Goal: Task Accomplishment & Management: Manage account settings

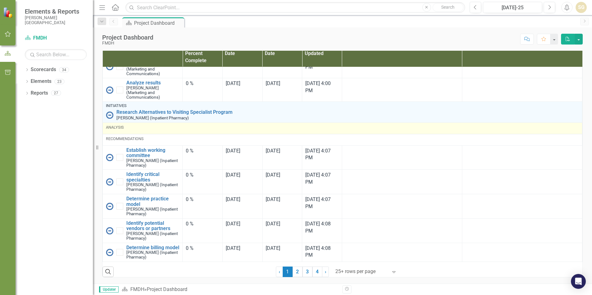
scroll to position [722, 0]
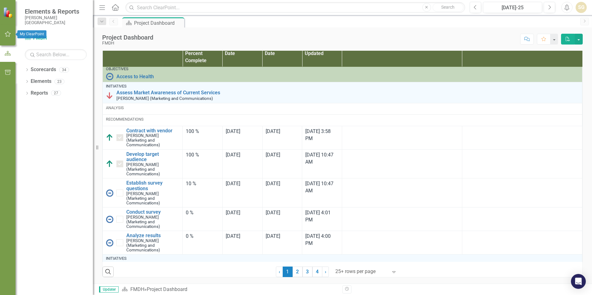
click at [6, 32] on icon "button" at bounding box center [8, 34] width 6 height 5
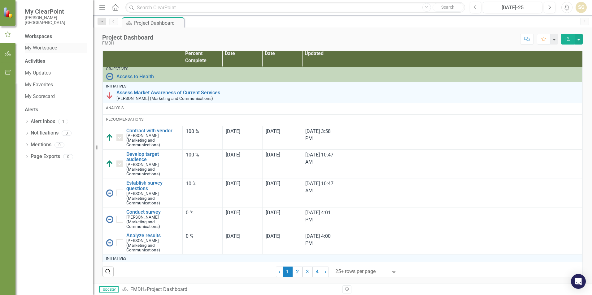
click at [45, 47] on link "My Workspace" at bounding box center [56, 48] width 62 height 7
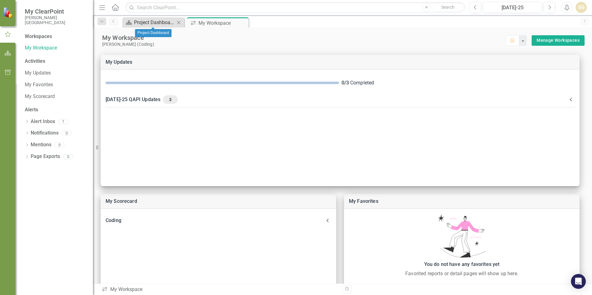
click at [152, 24] on div "Project Dashboard" at bounding box center [154, 23] width 41 height 8
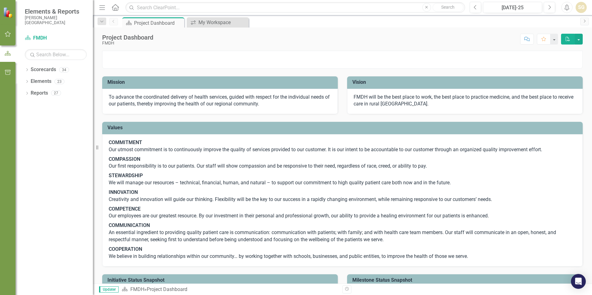
click at [7, 34] on icon "button" at bounding box center [8, 34] width 6 height 5
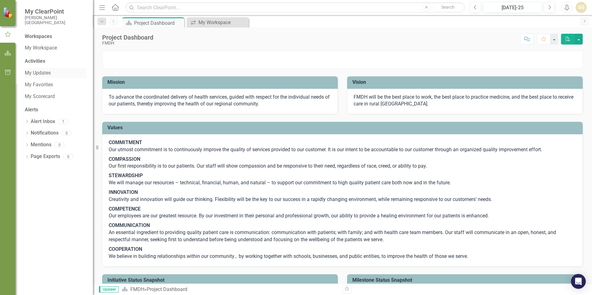
click at [36, 70] on link "My Updates" at bounding box center [56, 73] width 62 height 7
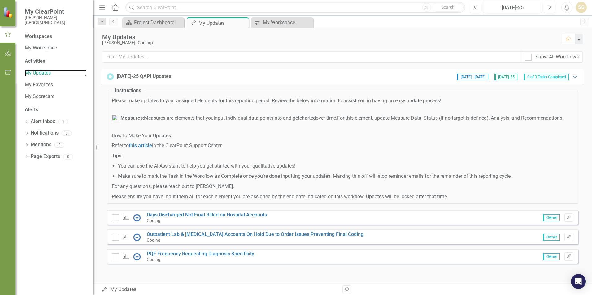
scroll to position [6, 0]
click at [566, 239] on icon "button" at bounding box center [568, 237] width 4 height 4
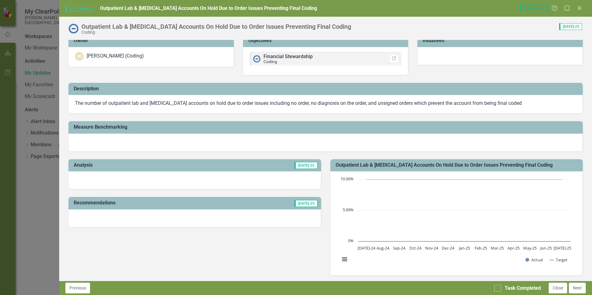
scroll to position [0, 0]
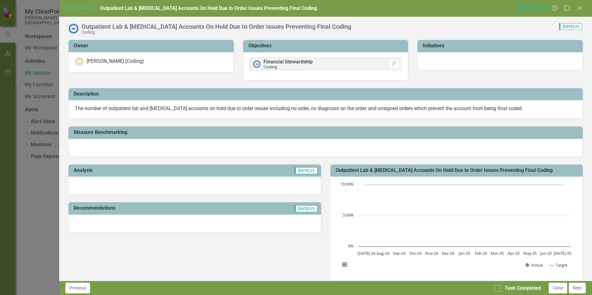
click at [108, 149] on div at bounding box center [325, 148] width 514 height 18
click at [109, 147] on div at bounding box center [325, 148] width 514 height 18
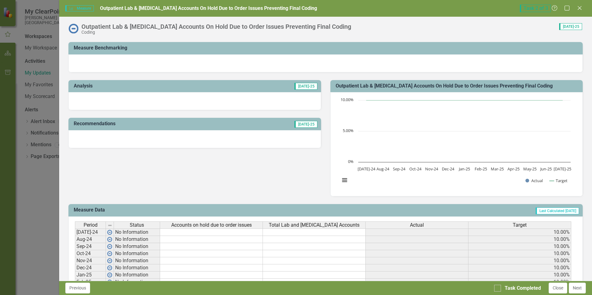
scroll to position [93, 0]
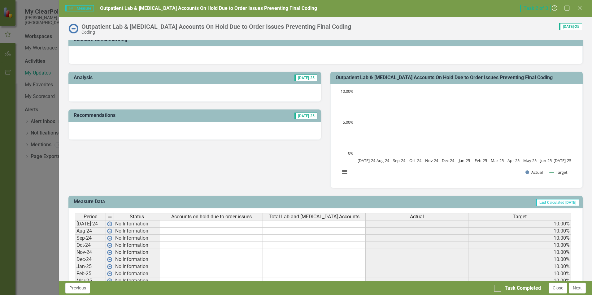
click at [166, 225] on td at bounding box center [211, 223] width 103 height 7
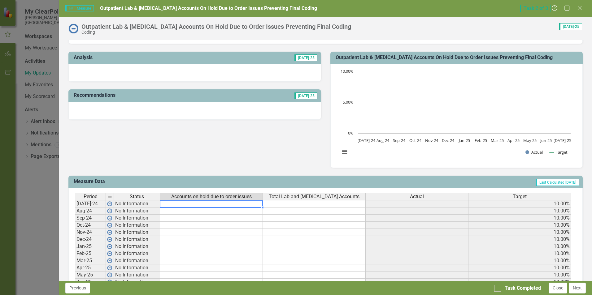
scroll to position [124, 0]
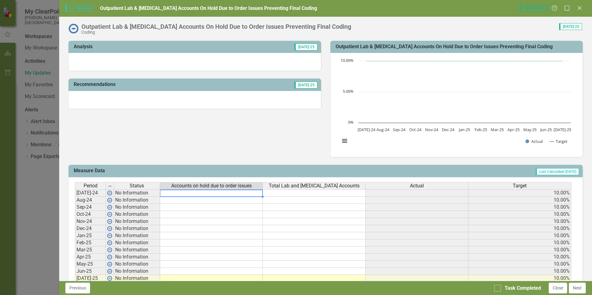
click at [176, 193] on td at bounding box center [211, 192] width 103 height 7
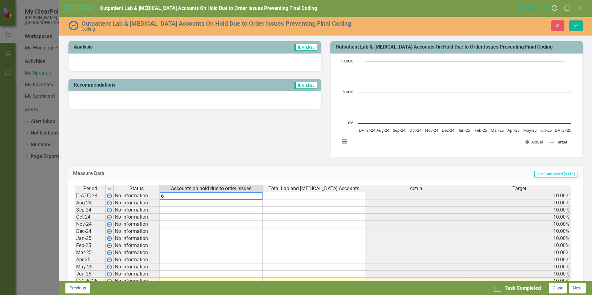
type textarea "60"
click at [311, 197] on td at bounding box center [313, 195] width 103 height 7
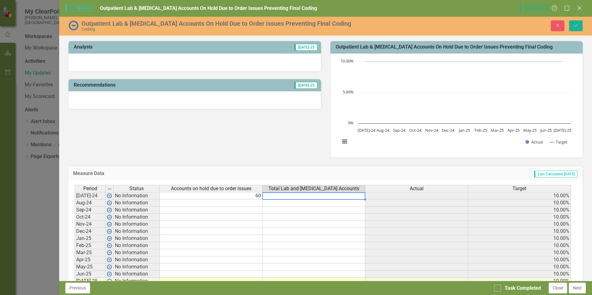
scroll to position [155, 0]
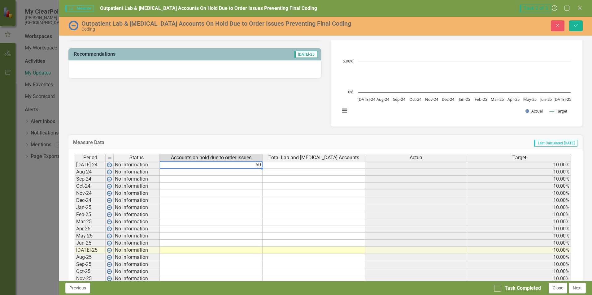
click at [260, 166] on td "60" at bounding box center [211, 164] width 103 height 7
type textarea "6"
click at [264, 111] on div "Analysis [DATE]-25 Recommendations [DATE]-25 Outpatient Lab & [MEDICAL_DATA] Ac…" at bounding box center [325, 64] width 523 height 124
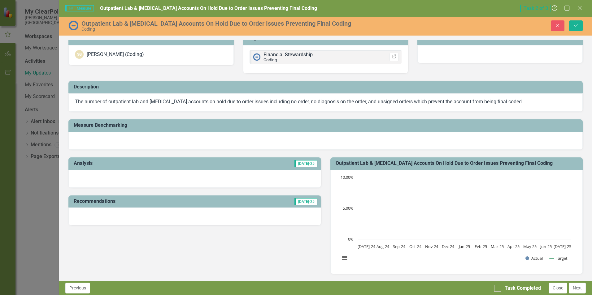
scroll to position [5, 0]
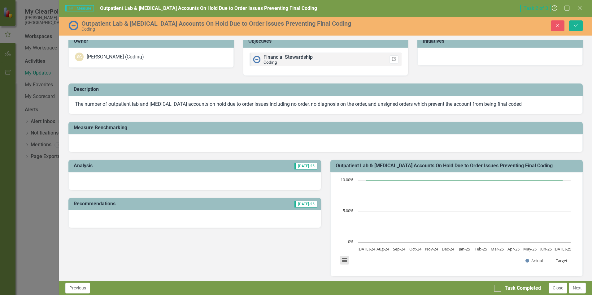
click at [343, 258] on button "View chart menu, Chart" at bounding box center [344, 260] width 9 height 9
click at [279, 243] on div "Analysis [DATE]-25 Recommendations [DATE]-25 Outpatient Lab & [MEDICAL_DATA] Ac…" at bounding box center [325, 214] width 523 height 124
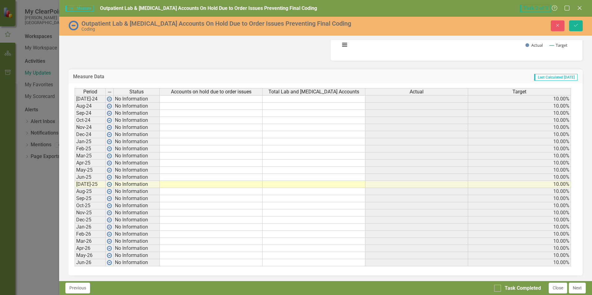
scroll to position [222, 0]
click at [170, 191] on td at bounding box center [211, 190] width 103 height 7
type textarea "60"
click at [278, 192] on td at bounding box center [313, 190] width 103 height 7
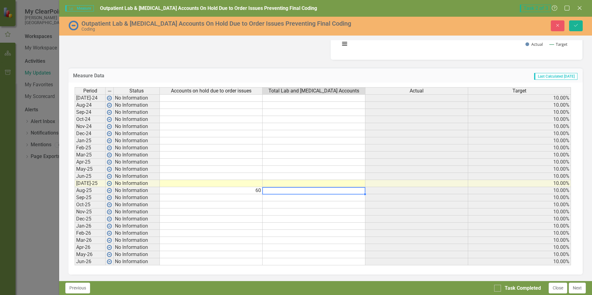
drag, startPoint x: 166, startPoint y: 191, endPoint x: 171, endPoint y: 192, distance: 4.7
click at [171, 192] on td "60" at bounding box center [211, 190] width 103 height 7
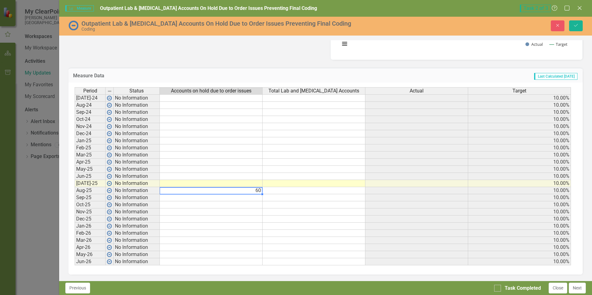
click at [273, 192] on td at bounding box center [313, 190] width 103 height 7
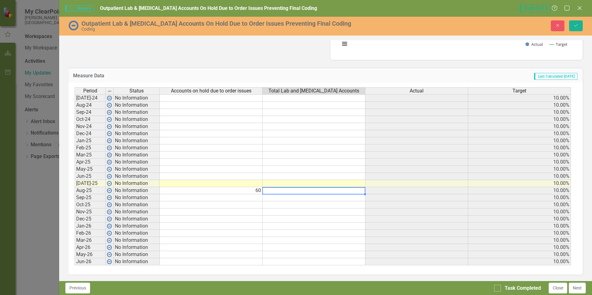
click at [273, 192] on td at bounding box center [313, 190] width 103 height 7
type textarea "383"
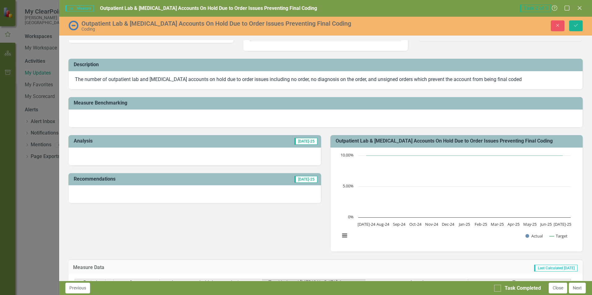
scroll to position [0, 0]
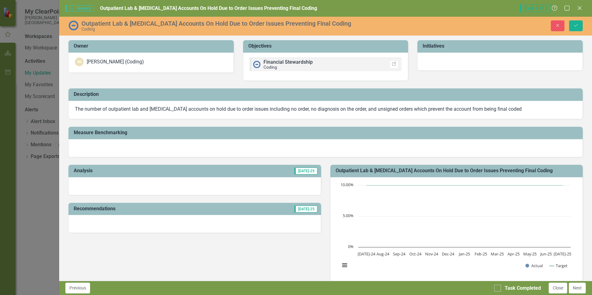
click at [117, 151] on div at bounding box center [325, 148] width 514 height 18
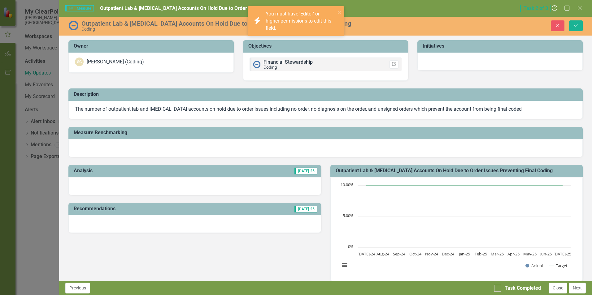
click at [131, 191] on div at bounding box center [194, 186] width 252 height 18
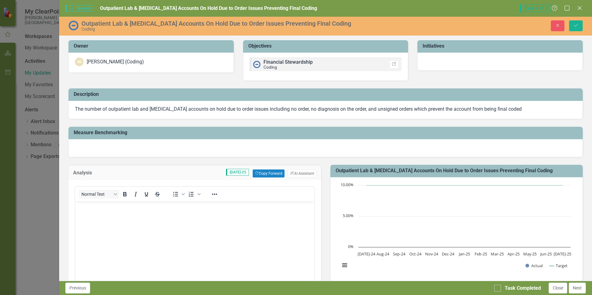
click at [120, 151] on div at bounding box center [325, 148] width 514 height 18
click at [113, 174] on h3 "Analysis" at bounding box center [94, 173] width 42 height 6
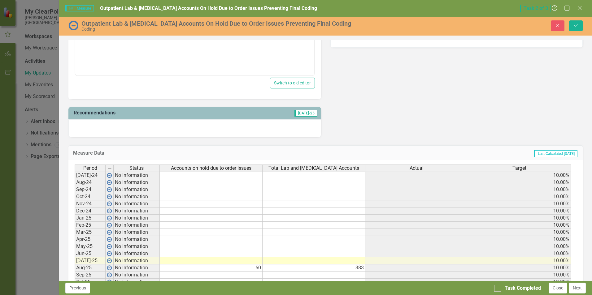
scroll to position [309, 0]
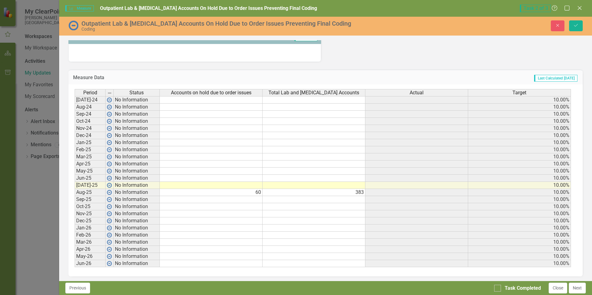
click at [361, 193] on td "383" at bounding box center [313, 192] width 103 height 7
type textarea "3"
type textarea "878"
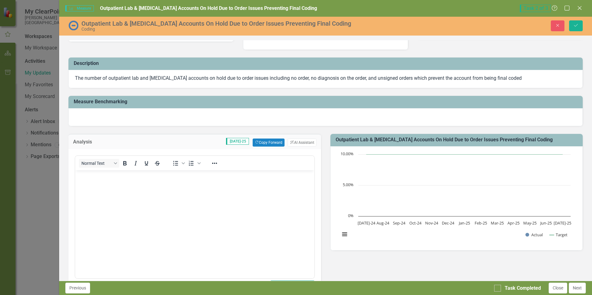
scroll to position [0, 0]
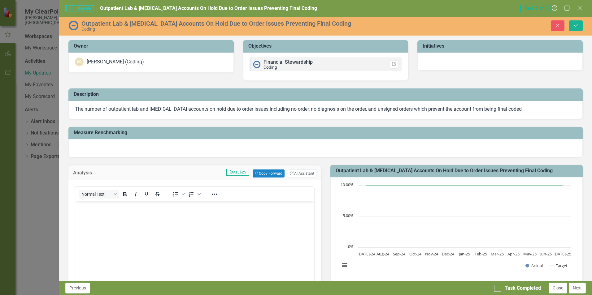
click at [444, 63] on div at bounding box center [499, 62] width 165 height 18
click at [116, 195] on button "Normal Text" at bounding box center [99, 194] width 40 height 9
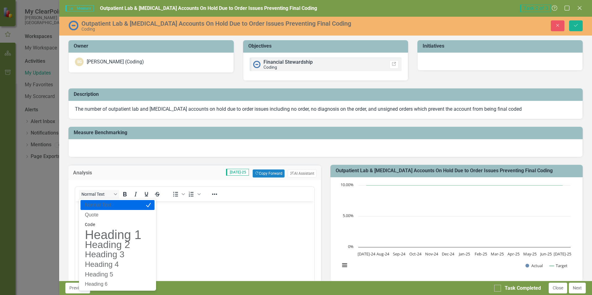
click at [117, 169] on div "Analysis [DATE]-25 Copy Forward Copy Forward ClearPoint AI AI Assistant" at bounding box center [194, 172] width 252 height 15
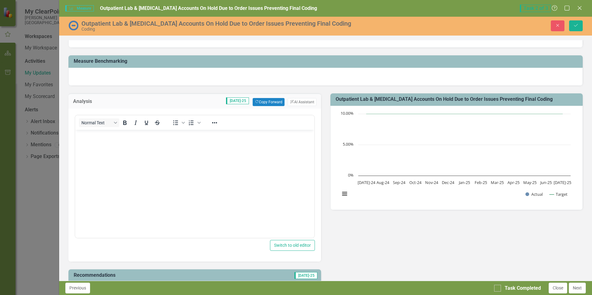
scroll to position [155, 0]
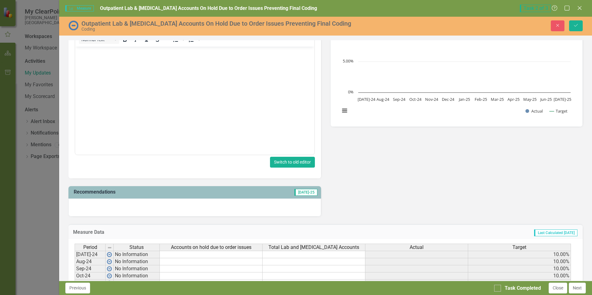
click at [287, 166] on button "Switch to old editor" at bounding box center [292, 162] width 45 height 11
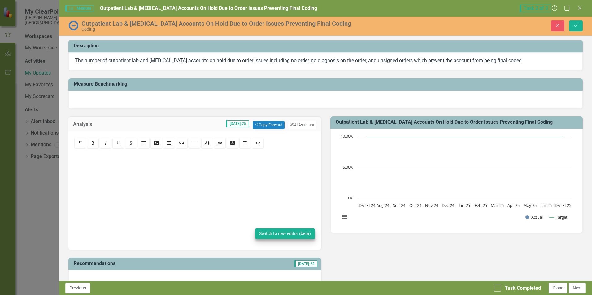
scroll to position [32, 0]
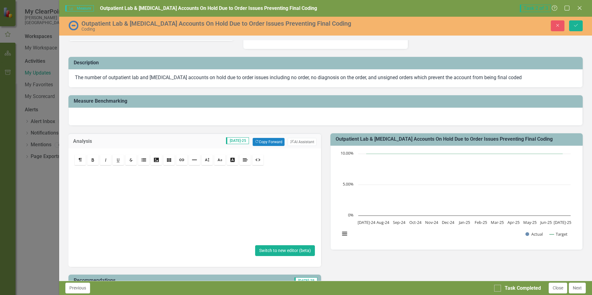
click at [298, 249] on button "Switch to new editor (beta)" at bounding box center [285, 250] width 60 height 11
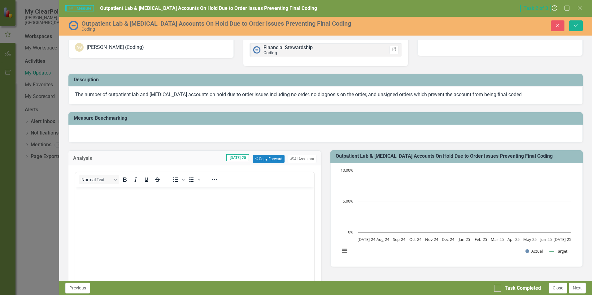
scroll to position [0, 0]
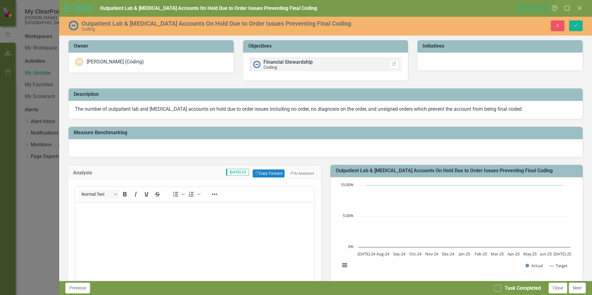
click at [141, 146] on div at bounding box center [325, 148] width 514 height 18
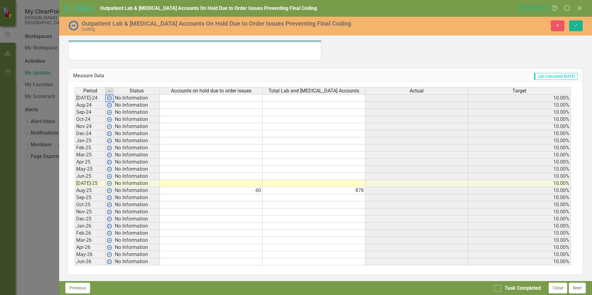
scroll to position [187, 0]
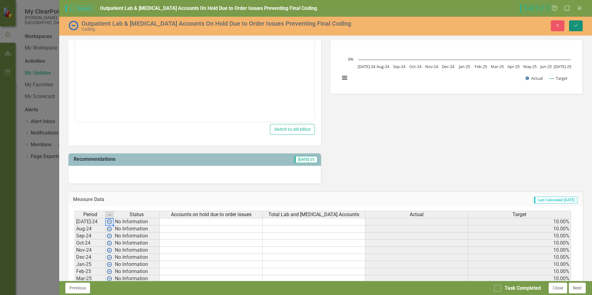
click at [576, 24] on icon "Save" at bounding box center [576, 25] width 6 height 4
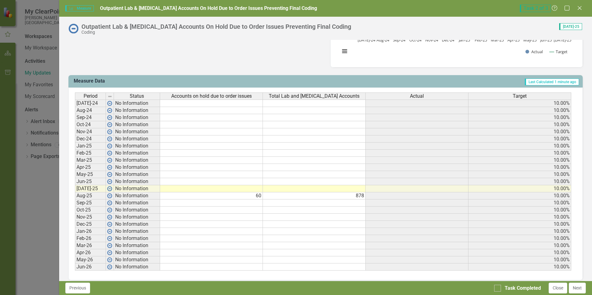
scroll to position [219, 0]
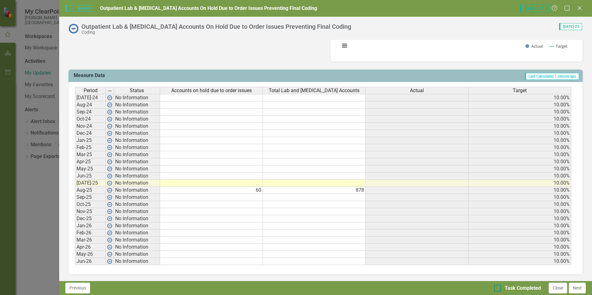
click at [498, 290] on div at bounding box center [497, 288] width 7 height 7
click at [498, 289] on input "Task Completed" at bounding box center [496, 287] width 4 height 4
checkbox input "true"
click at [576, 286] on button "Next" at bounding box center [576, 288] width 17 height 11
checkbox input "true"
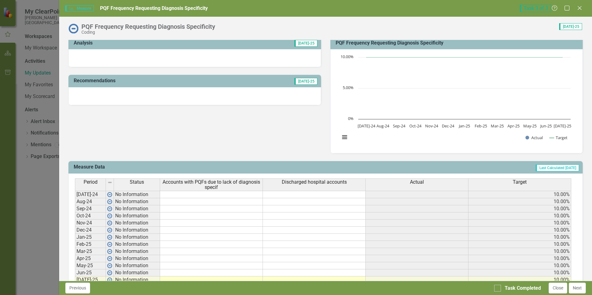
scroll to position [155, 0]
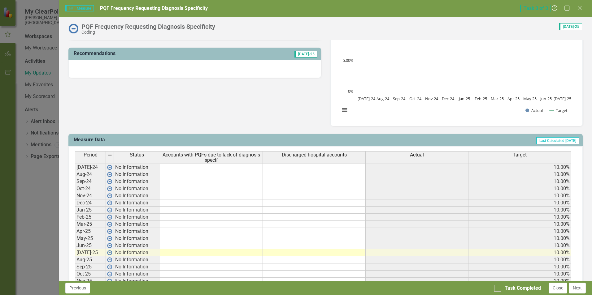
click at [213, 73] on div at bounding box center [194, 69] width 252 height 18
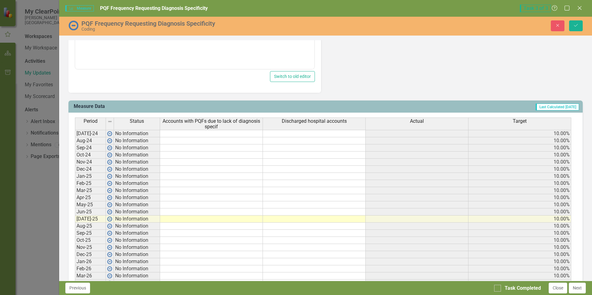
scroll to position [309, 0]
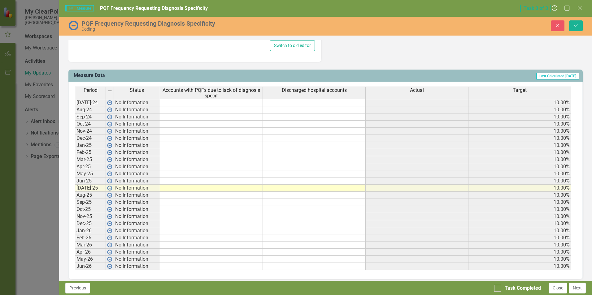
click at [175, 196] on td at bounding box center [211, 195] width 103 height 7
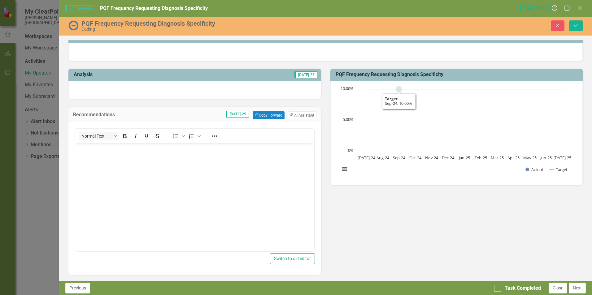
scroll to position [217, 0]
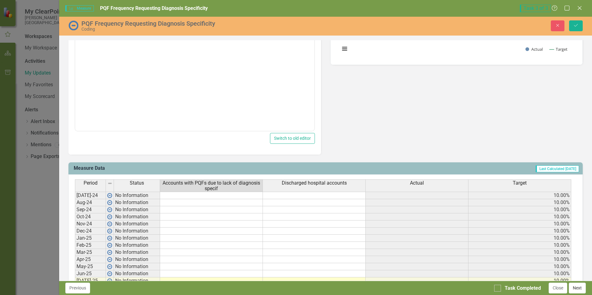
click at [577, 290] on button "Next" at bounding box center [576, 288] width 17 height 11
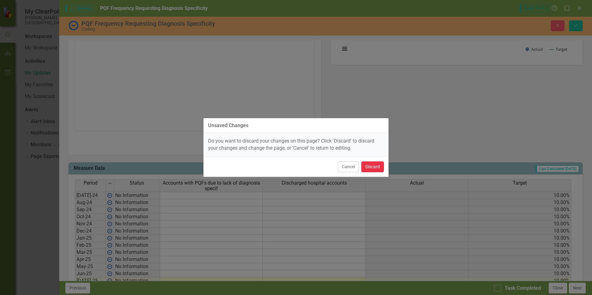
click at [371, 168] on button "Discard" at bounding box center [372, 166] width 23 height 11
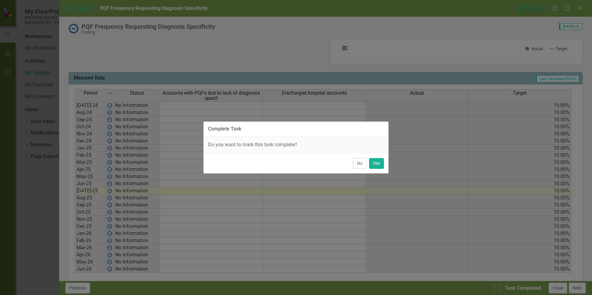
scroll to position [214, 0]
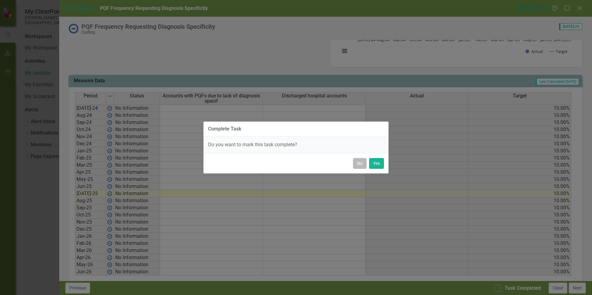
click at [362, 165] on button "No" at bounding box center [360, 163] width 14 height 11
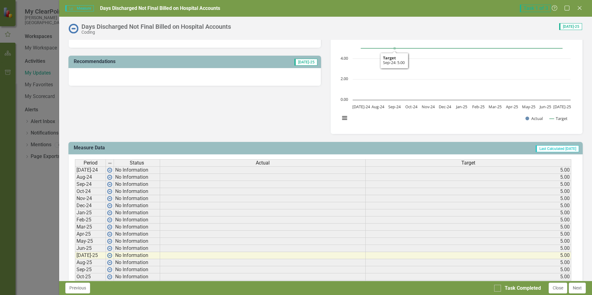
scroll to position [186, 0]
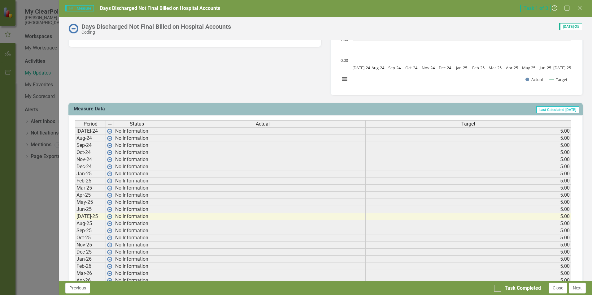
click at [181, 218] on td at bounding box center [262, 216] width 205 height 7
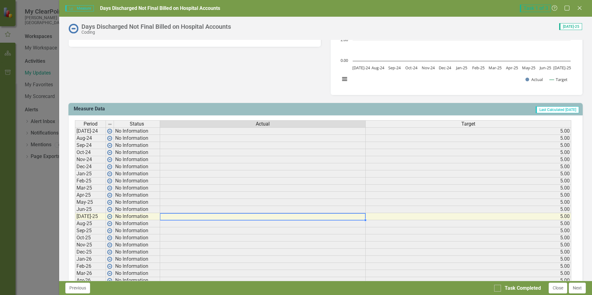
click at [181, 218] on td at bounding box center [262, 216] width 205 height 7
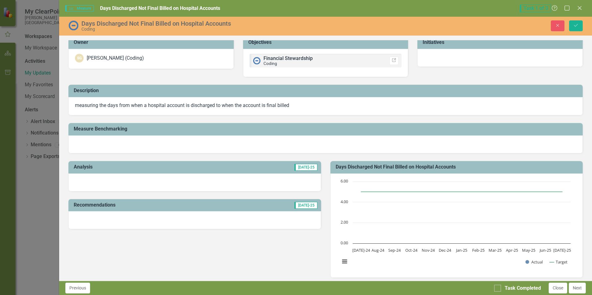
scroll to position [0, 0]
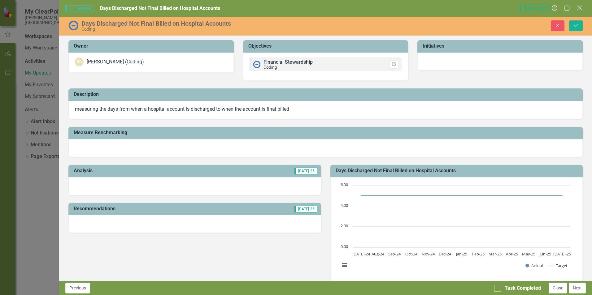
click at [580, 8] on icon at bounding box center [579, 8] width 5 height 5
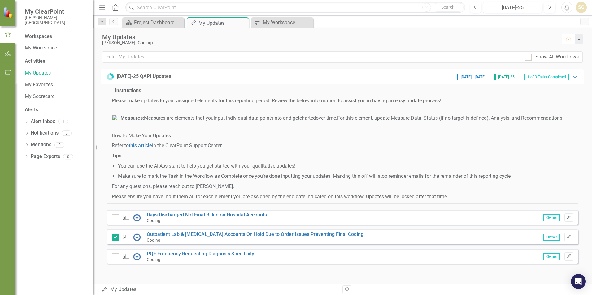
click at [566, 219] on icon "button" at bounding box center [568, 217] width 4 height 4
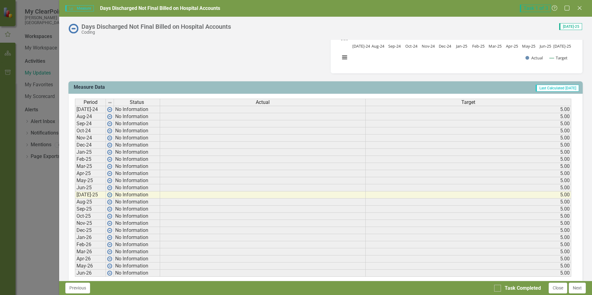
scroll to position [219, 0]
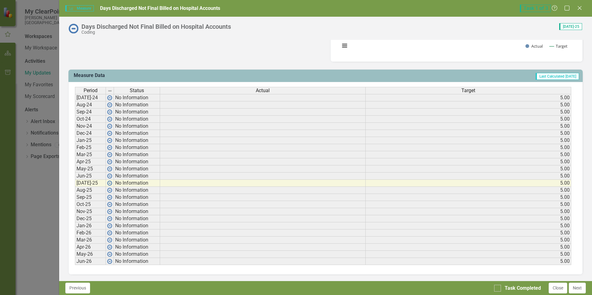
click at [127, 185] on td "No Information" at bounding box center [137, 183] width 46 height 7
click at [181, 183] on td at bounding box center [262, 183] width 205 height 7
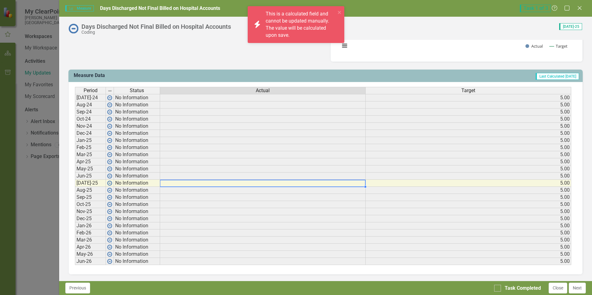
click at [181, 183] on td at bounding box center [262, 183] width 205 height 7
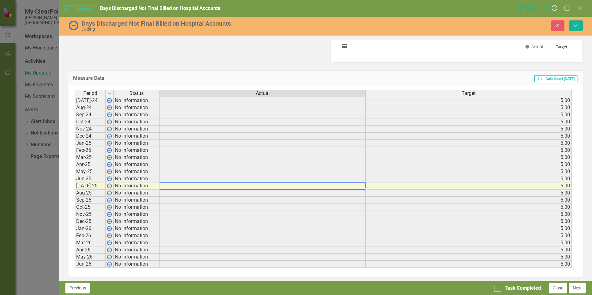
click at [182, 185] on td at bounding box center [263, 186] width 206 height 7
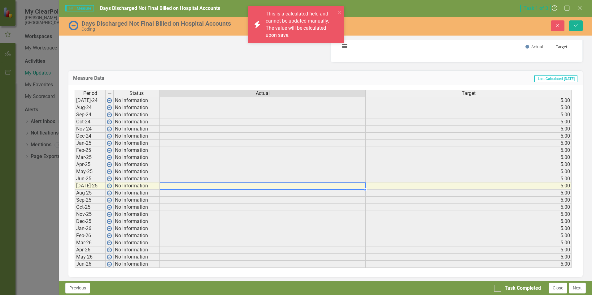
click at [182, 185] on td at bounding box center [263, 186] width 206 height 7
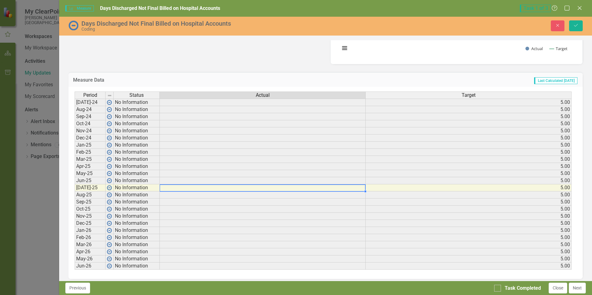
scroll to position [222, 0]
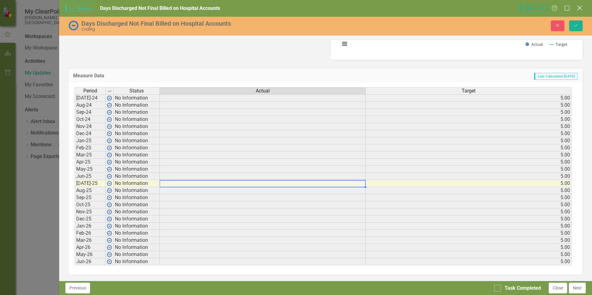
click at [582, 9] on icon "Close" at bounding box center [579, 8] width 8 height 6
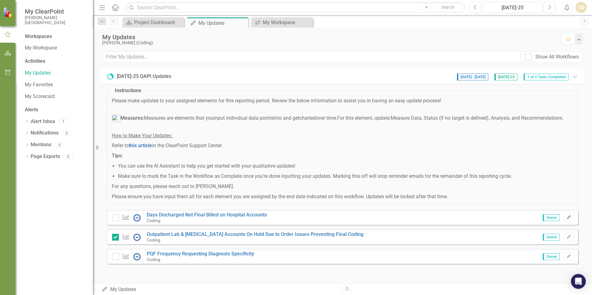
click at [566, 217] on button "Edit" at bounding box center [568, 217] width 9 height 8
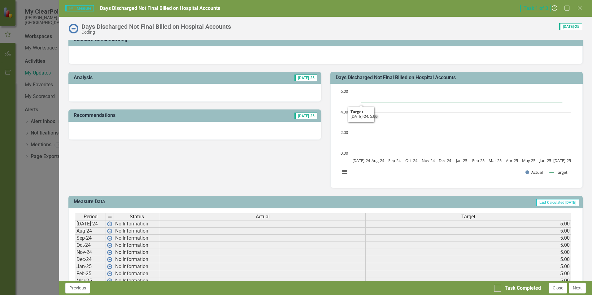
scroll to position [186, 0]
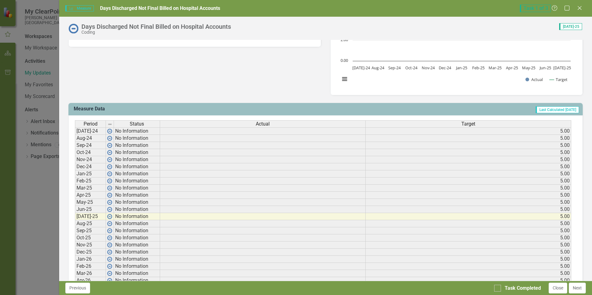
click at [184, 215] on td at bounding box center [262, 216] width 205 height 7
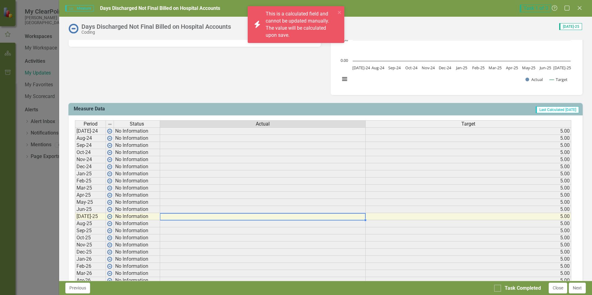
click at [184, 215] on td at bounding box center [262, 216] width 205 height 7
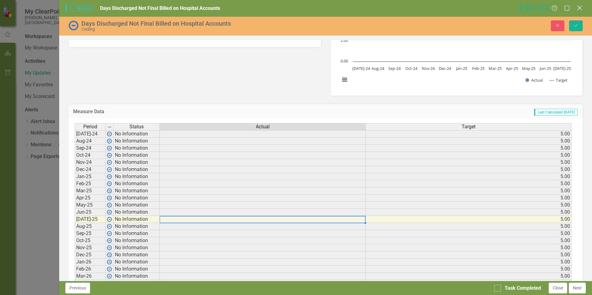
click at [581, 10] on icon "Close" at bounding box center [579, 8] width 8 height 6
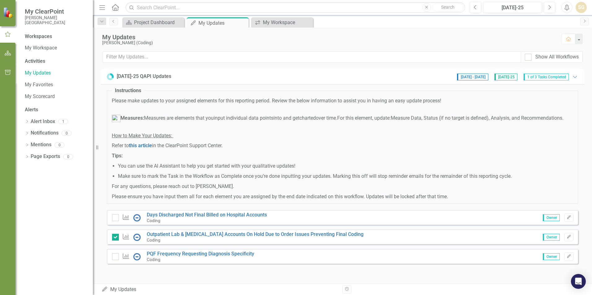
scroll to position [0, 0]
click at [583, 9] on div "SG" at bounding box center [580, 7] width 11 height 11
click at [562, 75] on link "Logout Log Out" at bounding box center [561, 77] width 49 height 11
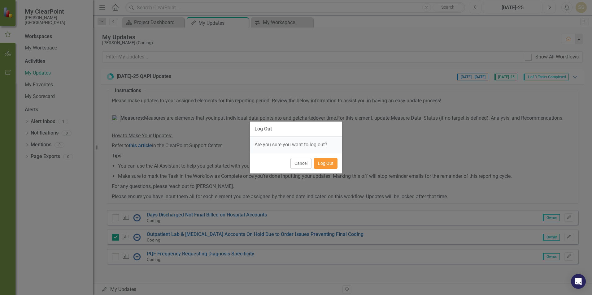
click at [327, 163] on button "Log Out" at bounding box center [326, 163] width 24 height 11
